Goal: Task Accomplishment & Management: Use online tool/utility

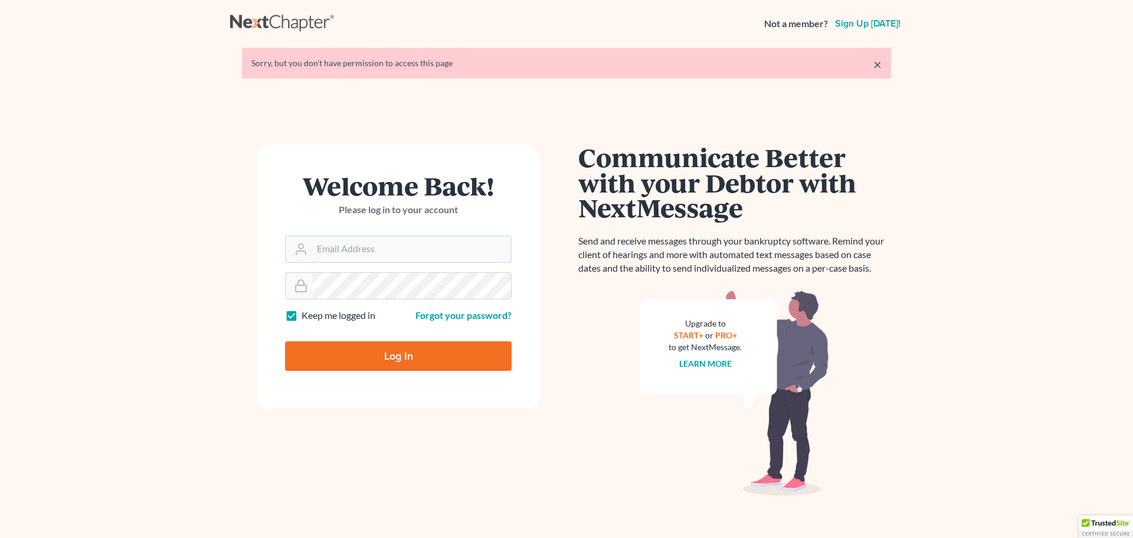
type input "contact@mvnlaw.com"
click at [418, 356] on input "Log In" at bounding box center [398, 356] width 227 height 30
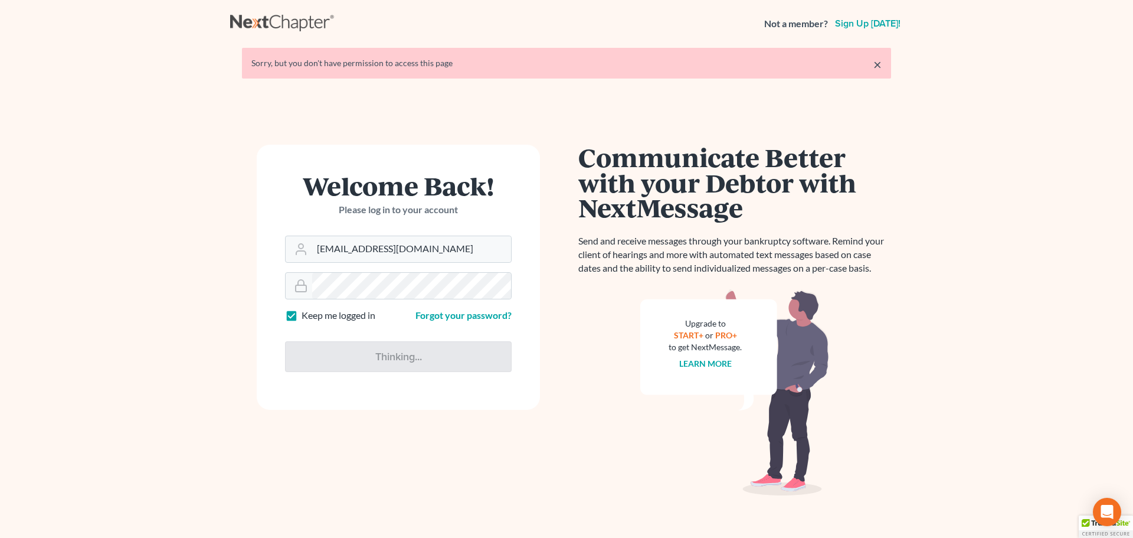
type input "Thinking..."
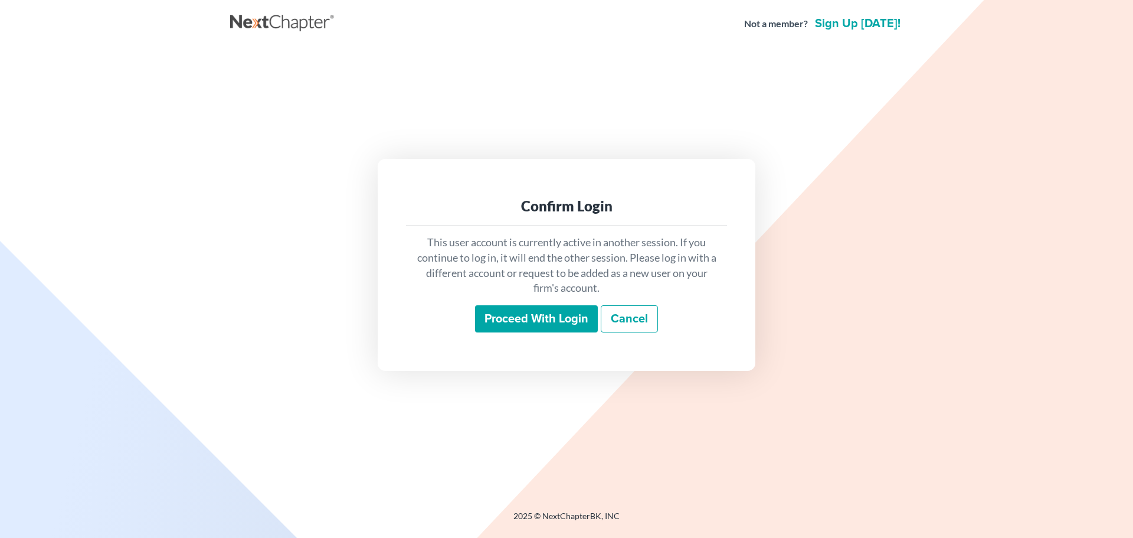
click at [509, 323] on input "Proceed with login" at bounding box center [536, 318] width 123 height 27
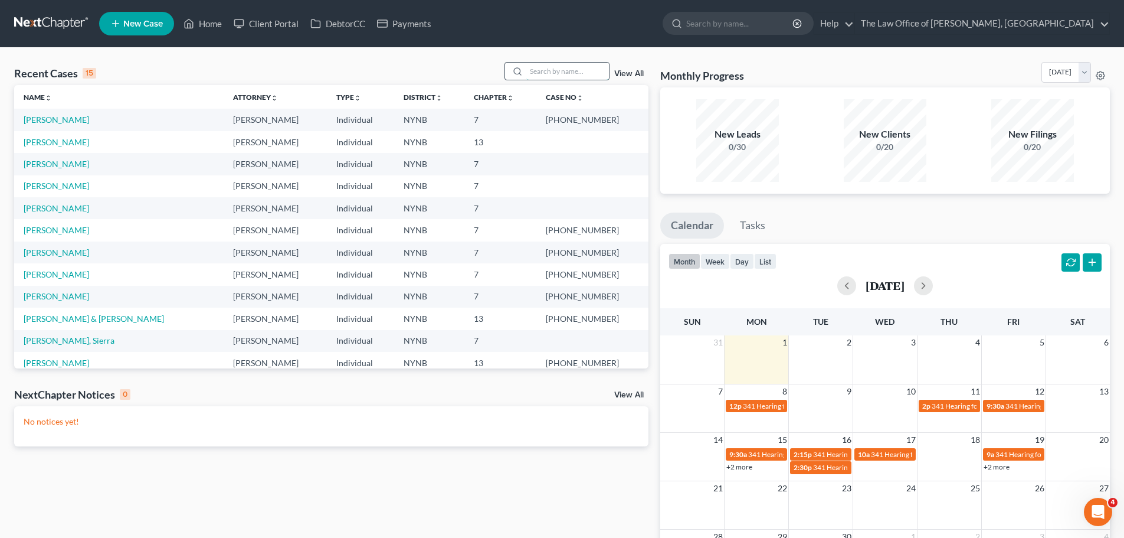
click at [543, 71] on input "search" at bounding box center [567, 71] width 83 height 17
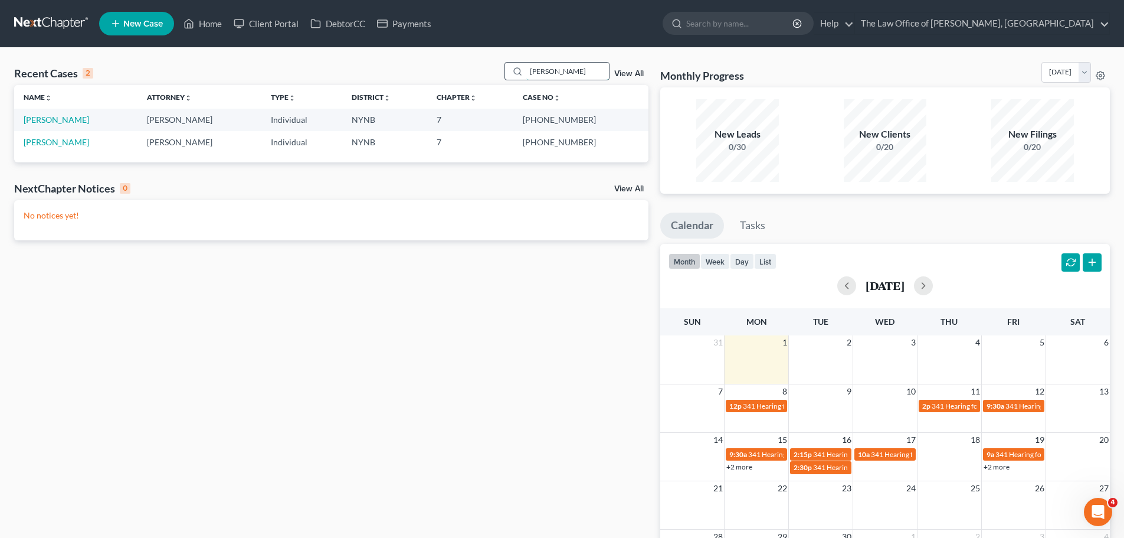
type input "[PERSON_NAME]"
click at [64, 119] on link "[PERSON_NAME]" at bounding box center [56, 119] width 65 height 10
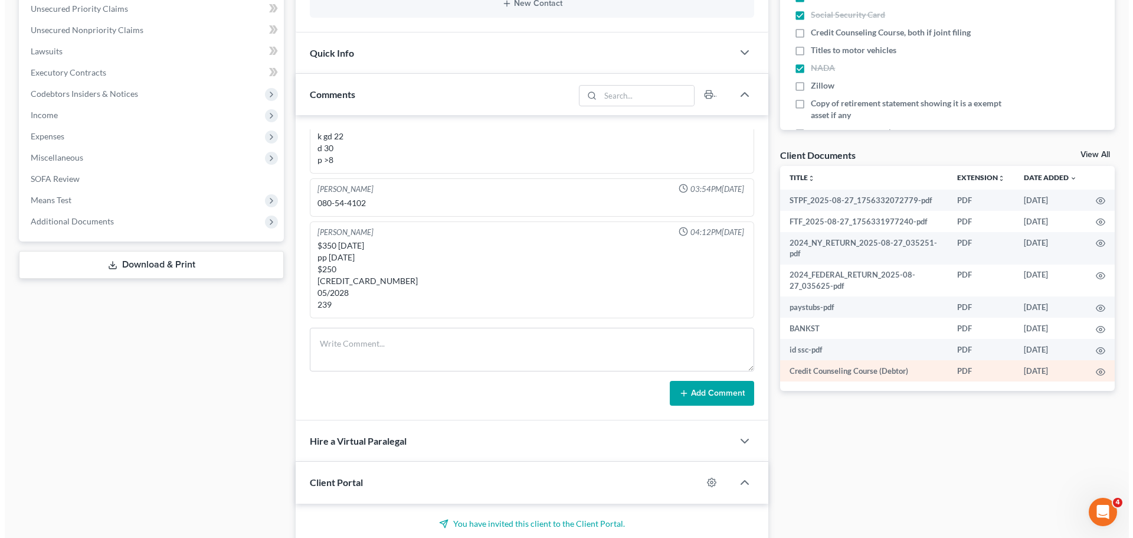
scroll to position [295, 0]
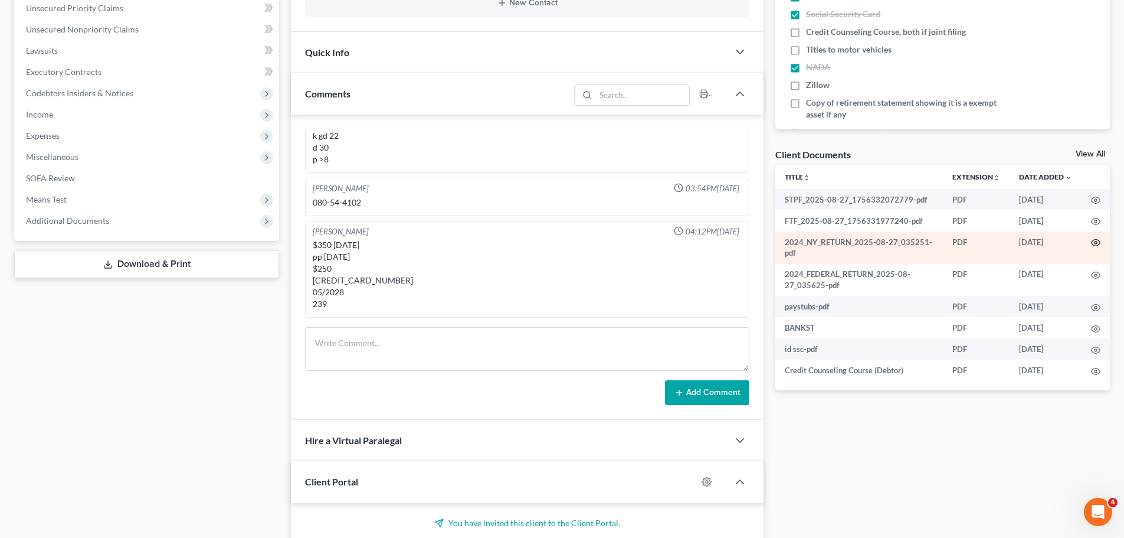
click at [1092, 243] on icon "button" at bounding box center [1095, 242] width 9 height 9
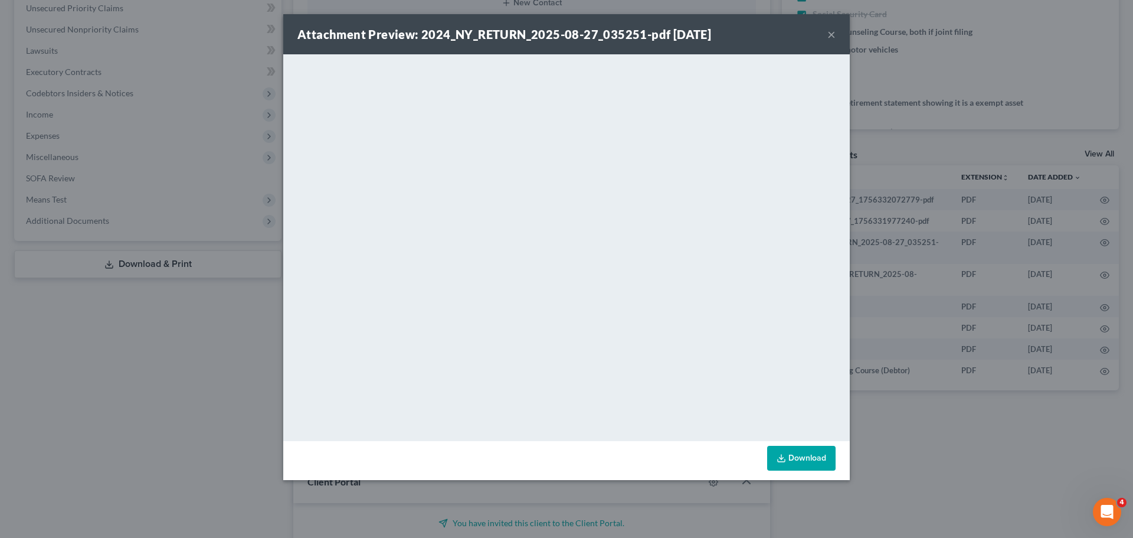
click at [811, 465] on link "Download" at bounding box center [801, 458] width 68 height 25
